Goal: Transaction & Acquisition: Purchase product/service

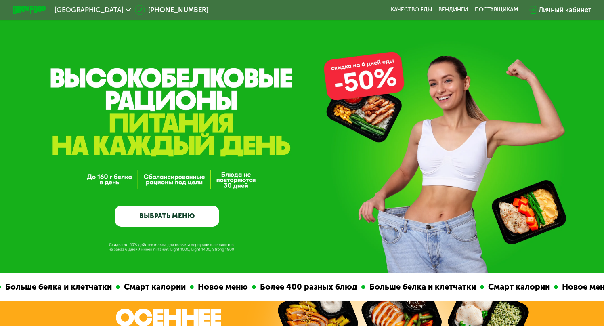
click at [182, 215] on link "ВЫБРАТЬ МЕНЮ" at bounding box center [167, 215] width 105 height 21
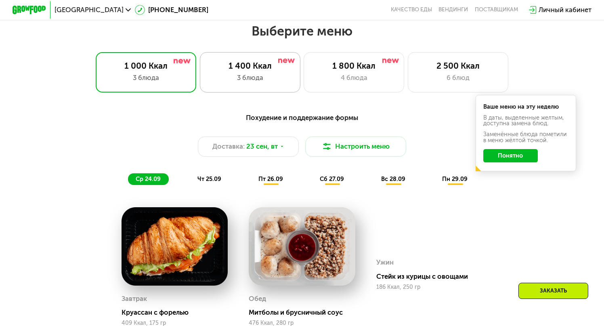
scroll to position [531, 0]
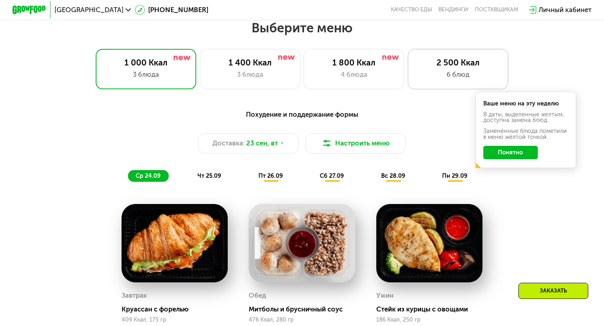
click at [437, 64] on div "2 500 Ккал" at bounding box center [457, 63] width 83 height 10
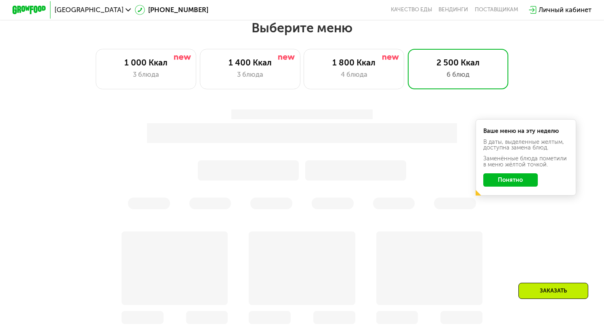
click at [507, 181] on button "Понятно" at bounding box center [510, 179] width 54 height 13
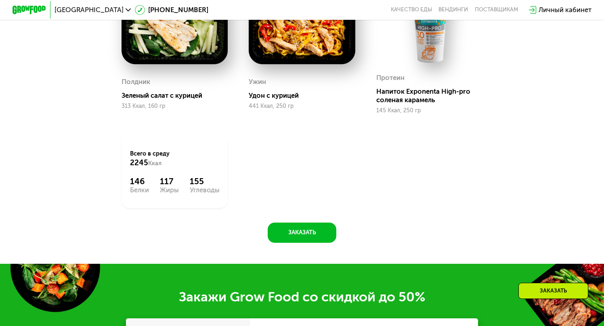
scroll to position [857, 0]
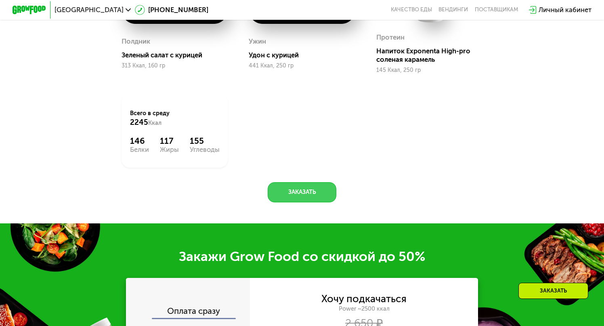
click at [319, 202] on button "Заказать" at bounding box center [302, 192] width 69 height 20
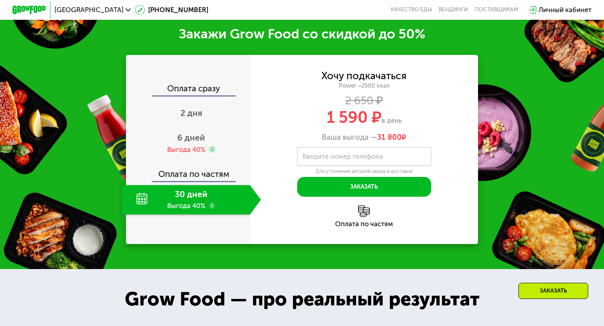
scroll to position [1153, 0]
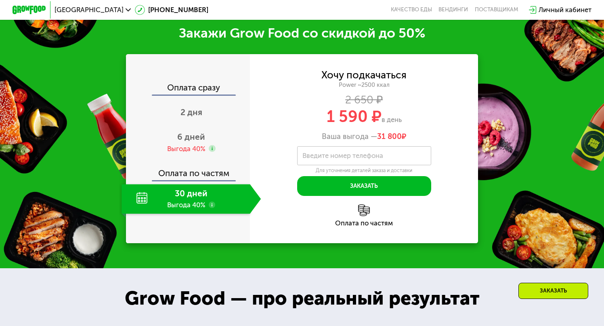
click at [197, 191] on div "30 дней Выгода 40%" at bounding box center [185, 198] width 128 height 29
click at [186, 142] on span "6 дней" at bounding box center [191, 137] width 28 height 10
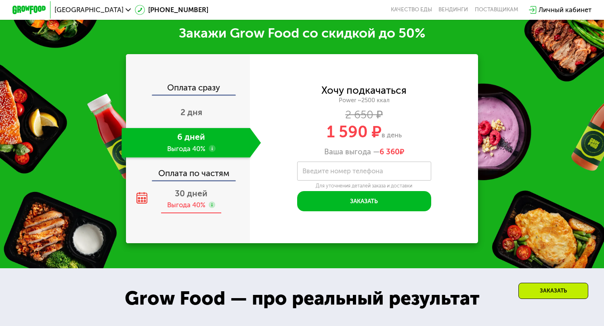
click at [193, 192] on span "30 дней" at bounding box center [191, 193] width 33 height 10
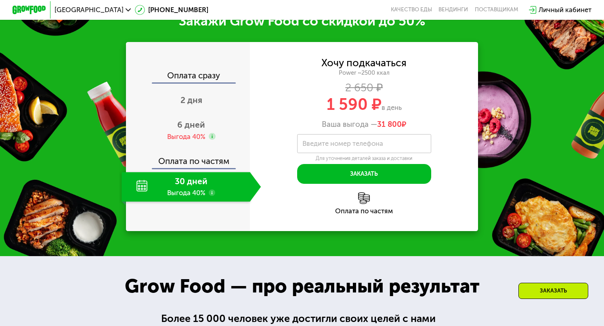
scroll to position [1164, 0]
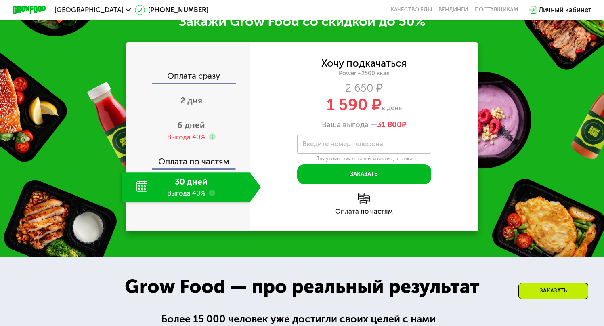
click at [199, 80] on div "Оплата сразу" at bounding box center [188, 77] width 123 height 11
click at [201, 104] on span "2 дня" at bounding box center [191, 100] width 22 height 10
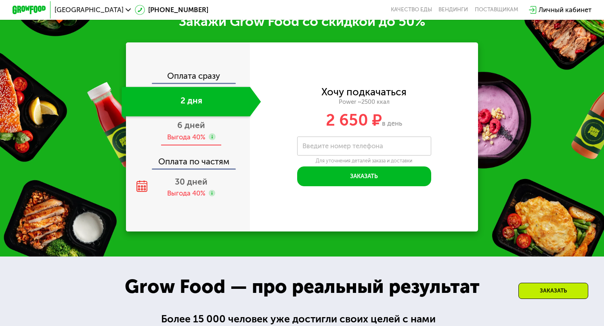
click at [197, 123] on span "6 дней" at bounding box center [191, 125] width 28 height 10
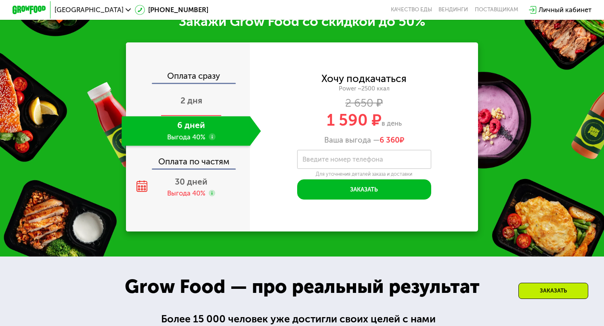
click at [194, 104] on span "2 дня" at bounding box center [191, 100] width 22 height 10
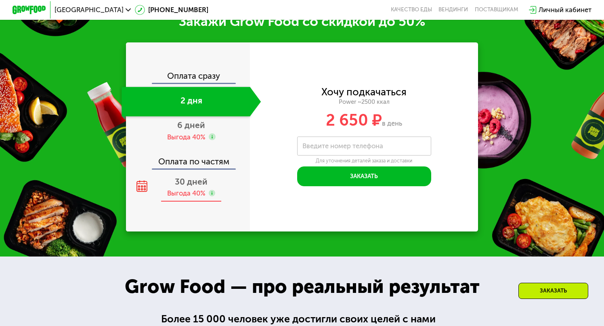
click at [195, 180] on span "30 дней" at bounding box center [191, 181] width 33 height 10
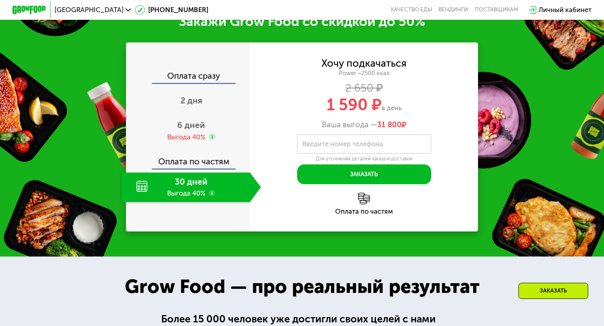
click at [213, 195] on use at bounding box center [212, 193] width 7 height 7
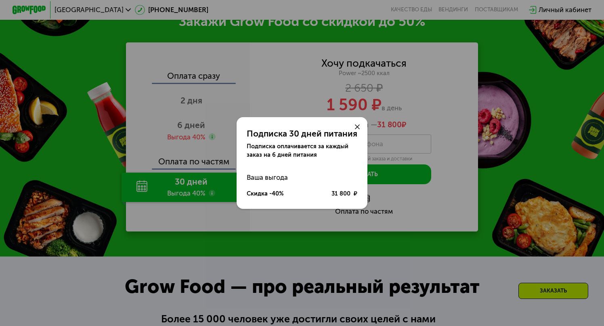
click at [357, 125] on icon at bounding box center [357, 126] width 5 height 5
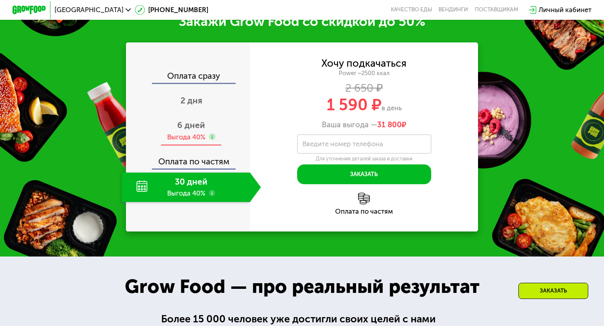
click at [213, 138] on use at bounding box center [212, 136] width 7 height 7
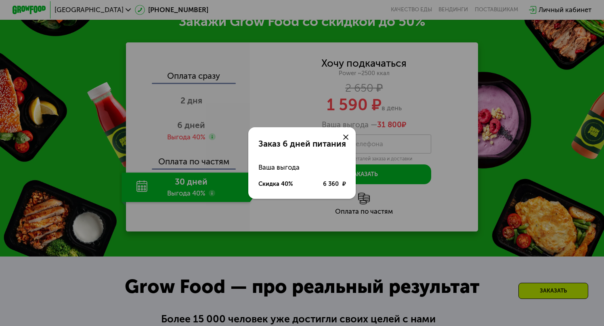
click at [345, 137] on icon at bounding box center [345, 136] width 5 height 5
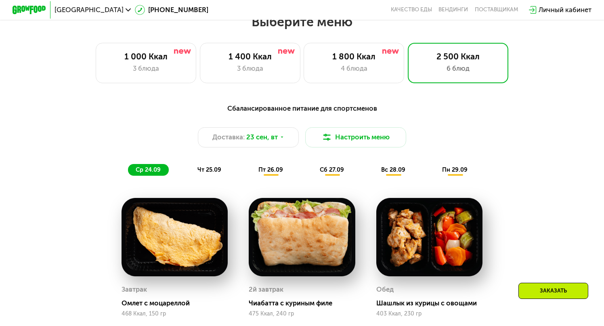
scroll to position [533, 0]
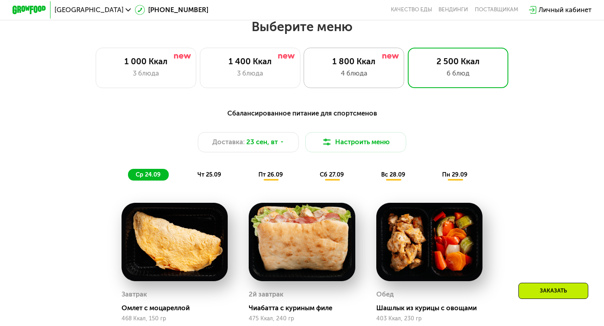
click at [356, 71] on div "4 блюда" at bounding box center [353, 73] width 83 height 10
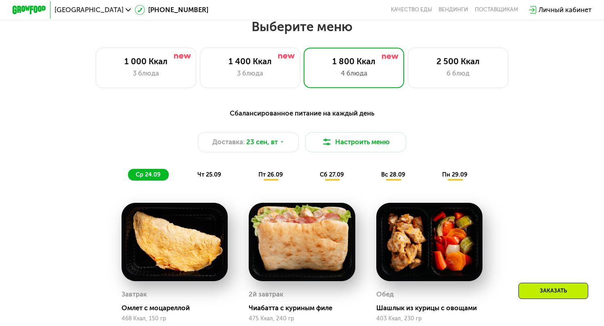
scroll to position [541, 0]
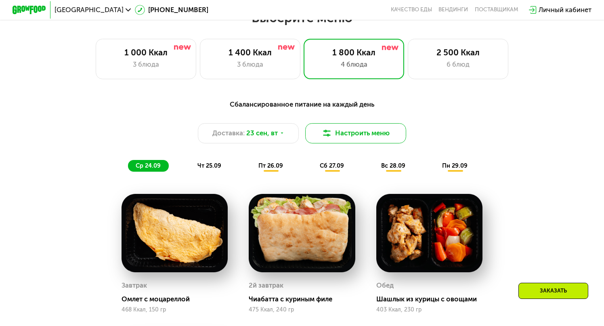
click at [366, 135] on button "Настроить меню" at bounding box center [355, 133] width 100 height 20
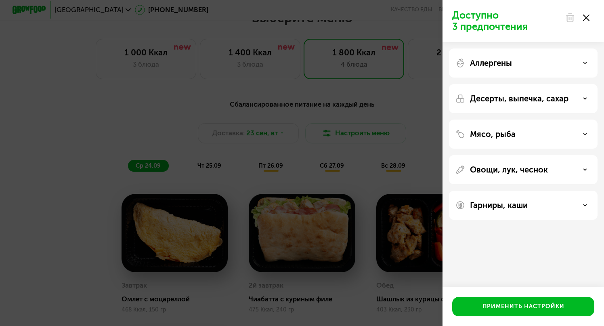
click at [583, 17] on icon at bounding box center [586, 18] width 6 height 6
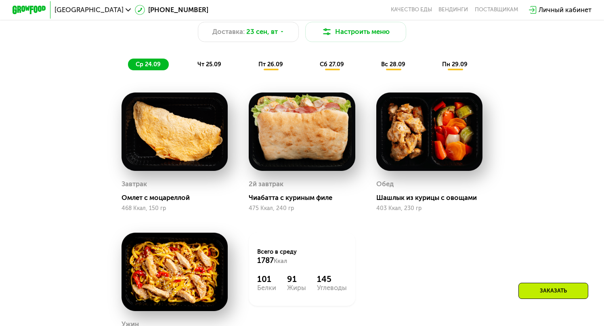
scroll to position [642, 0]
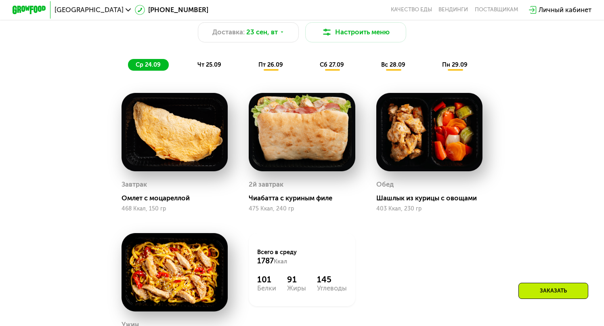
click at [218, 65] on span "чт 25.09" at bounding box center [209, 64] width 24 height 7
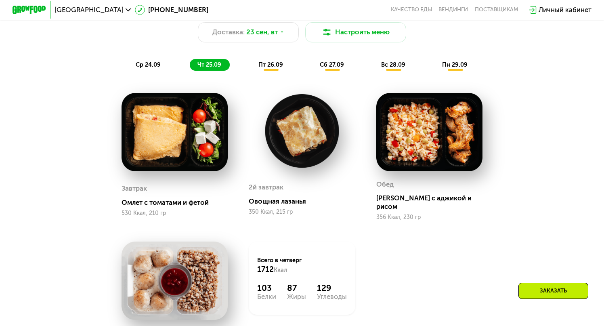
click at [274, 65] on span "пт 26.09" at bounding box center [270, 64] width 25 height 7
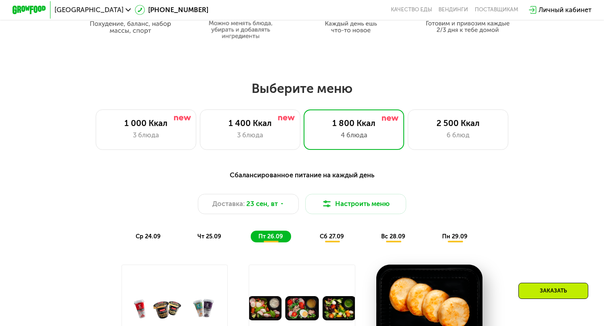
scroll to position [470, 0]
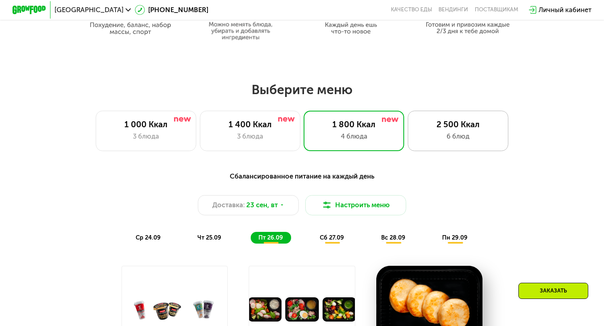
click at [447, 126] on div "2 500 Ккал" at bounding box center [457, 124] width 83 height 10
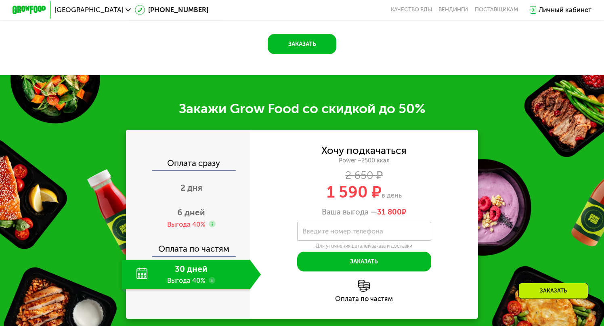
scroll to position [1080, 0]
